Goal: Complete application form

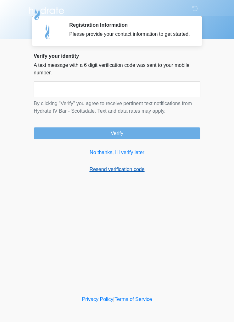
click at [135, 173] on link "Resend verification code" at bounding box center [117, 170] width 166 height 8
click at [129, 156] on link "No thanks, I'll verify later" at bounding box center [117, 153] width 166 height 8
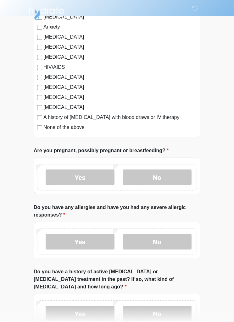
scroll to position [132, 0]
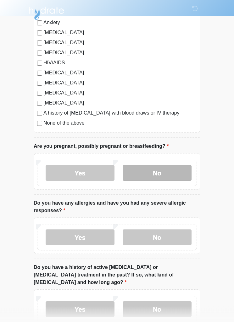
click at [164, 171] on label "No" at bounding box center [156, 173] width 69 height 16
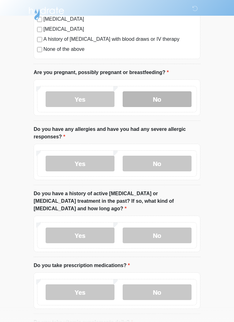
scroll to position [209, 0]
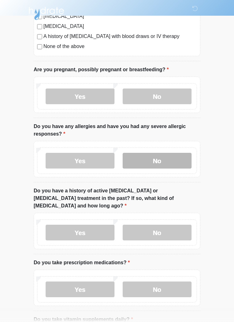
click at [164, 163] on label "No" at bounding box center [156, 161] width 69 height 16
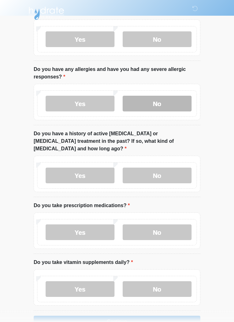
scroll to position [267, 0]
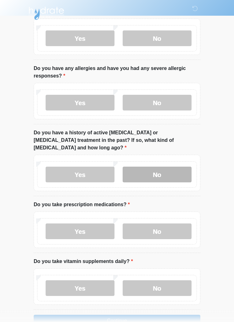
click at [160, 168] on label "No" at bounding box center [156, 175] width 69 height 16
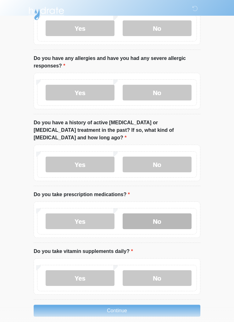
click at [166, 214] on label "No" at bounding box center [156, 222] width 69 height 16
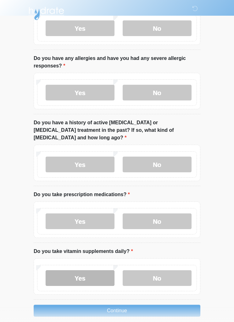
click at [101, 271] on label "Yes" at bounding box center [80, 278] width 69 height 16
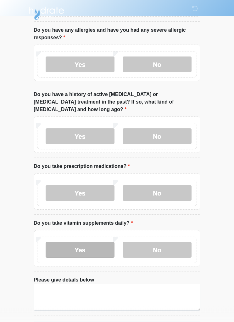
scroll to position [321, 0]
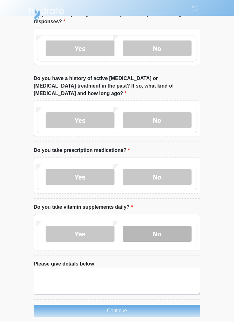
click at [159, 231] on label "No" at bounding box center [156, 234] width 69 height 16
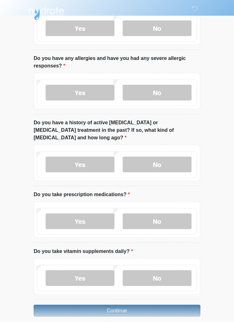
click at [138, 305] on button "Continue" at bounding box center [117, 311] width 166 height 12
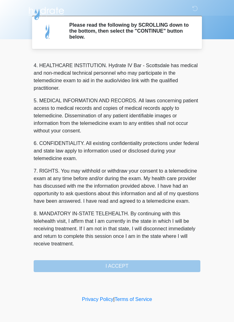
scroll to position [175, 0]
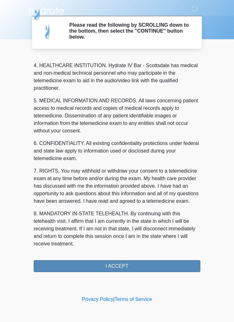
click at [131, 266] on button "I ACCEPT" at bounding box center [117, 266] width 166 height 12
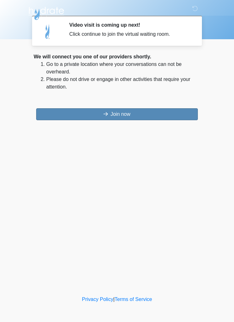
click at [144, 113] on button "Join now" at bounding box center [116, 114] width 161 height 12
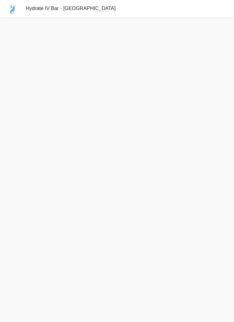
click at [222, 15] on div "Hydrate IV Bar - [GEOGRAPHIC_DATA]" at bounding box center [117, 9] width 234 height 18
